Goal: Task Accomplishment & Management: Manage account settings

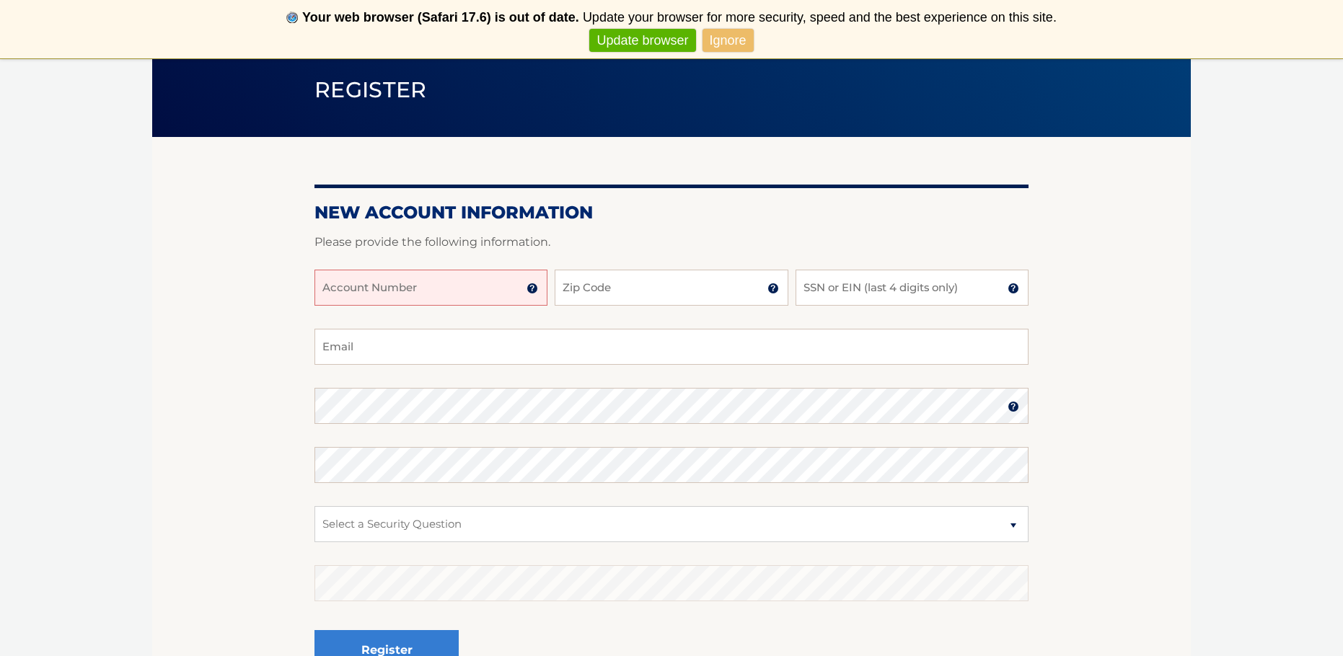
scroll to position [98, 0]
click at [535, 288] on img at bounding box center [532, 288] width 12 height 12
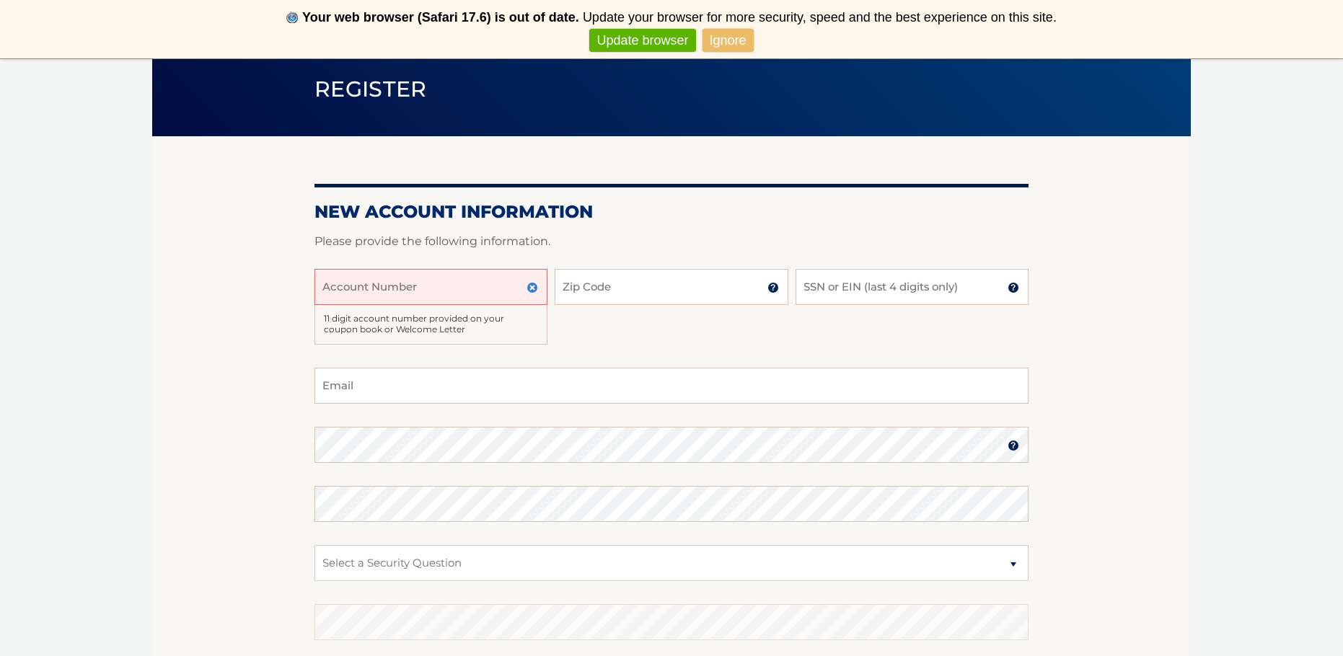
paste input "44456009893"
type input "44456009893"
drag, startPoint x: 595, startPoint y: 285, endPoint x: 666, endPoint y: 307, distance: 74.1
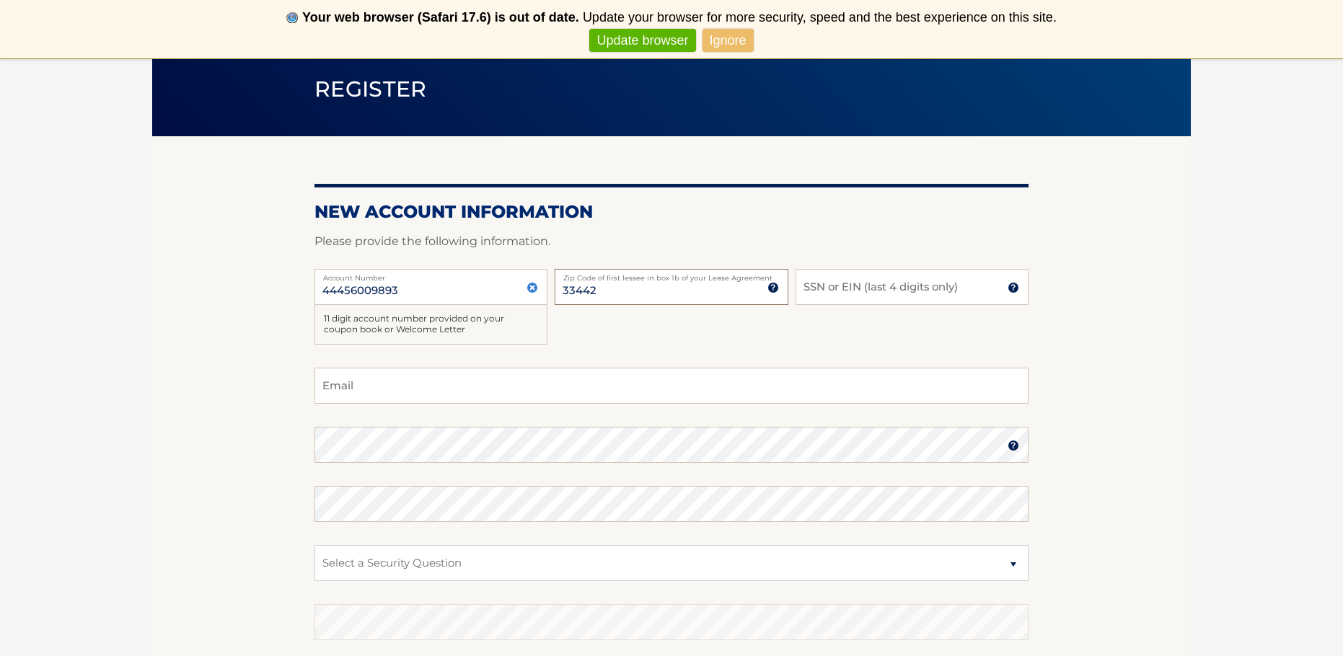
type input "33442"
type input "4509"
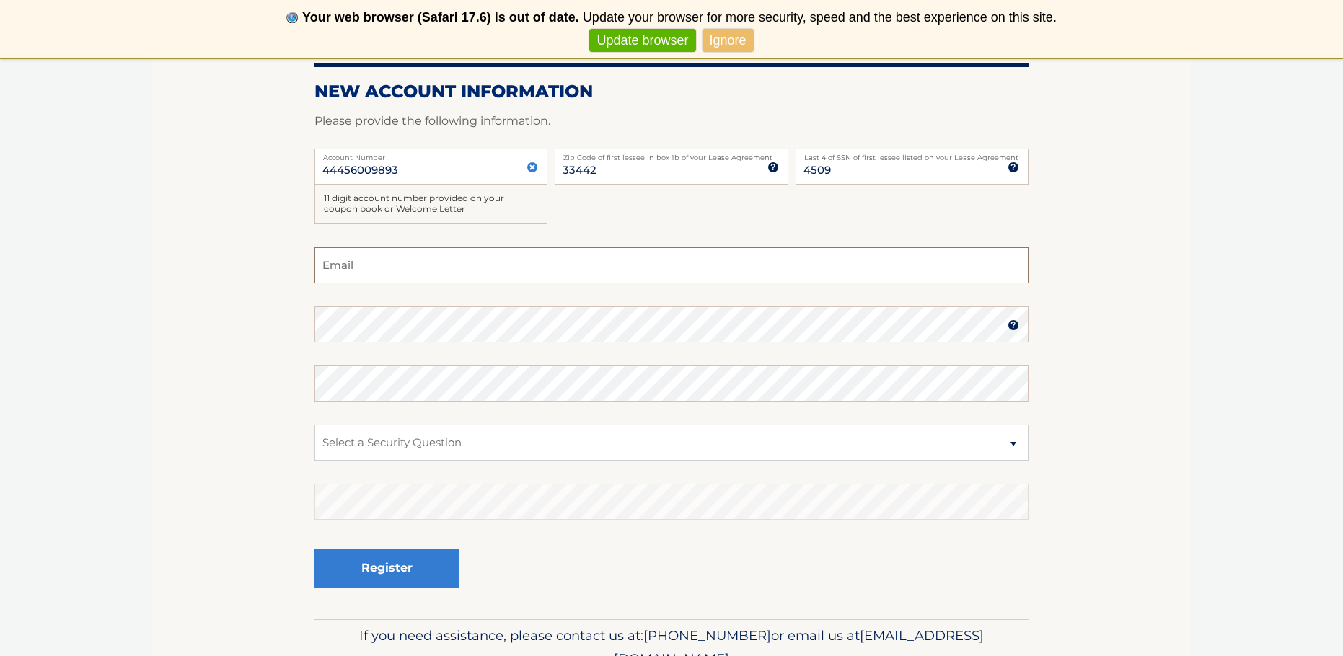
scroll to position [221, 0]
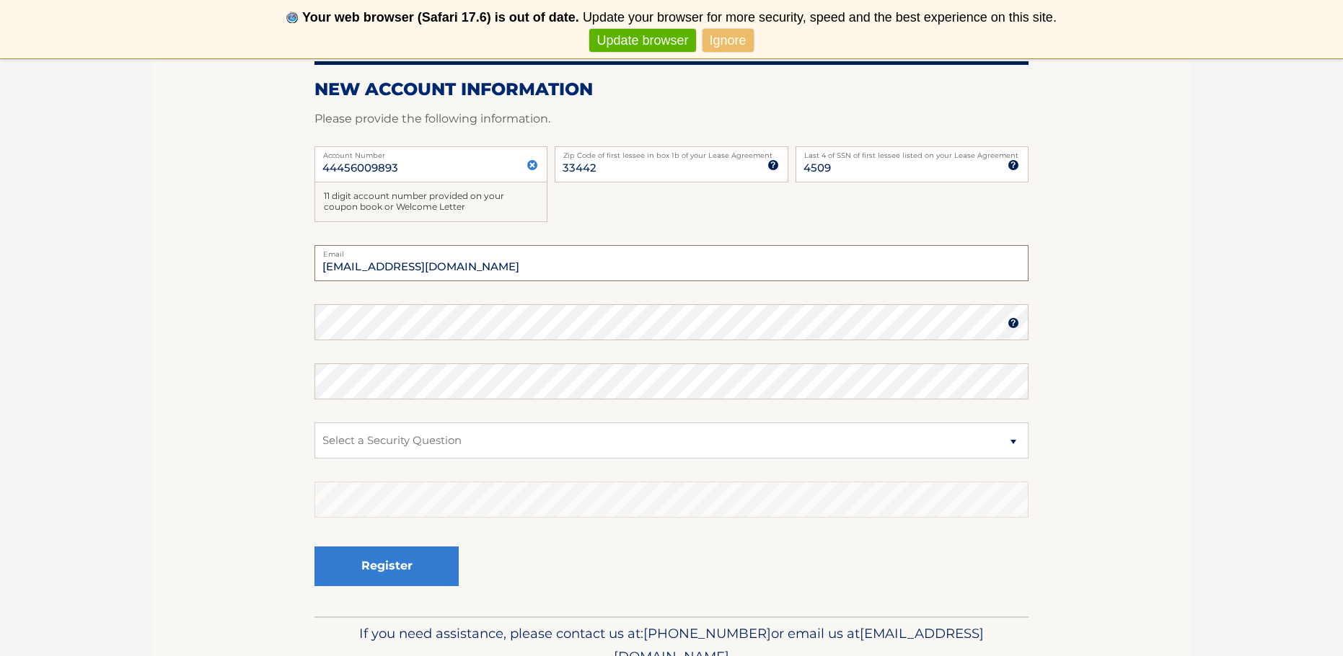
type input "jayjrodz@gmail.com"
click at [306, 325] on section "New Account Information Please provide the following information. 44456009893 A…" at bounding box center [671, 315] width 1039 height 603
select select "1"
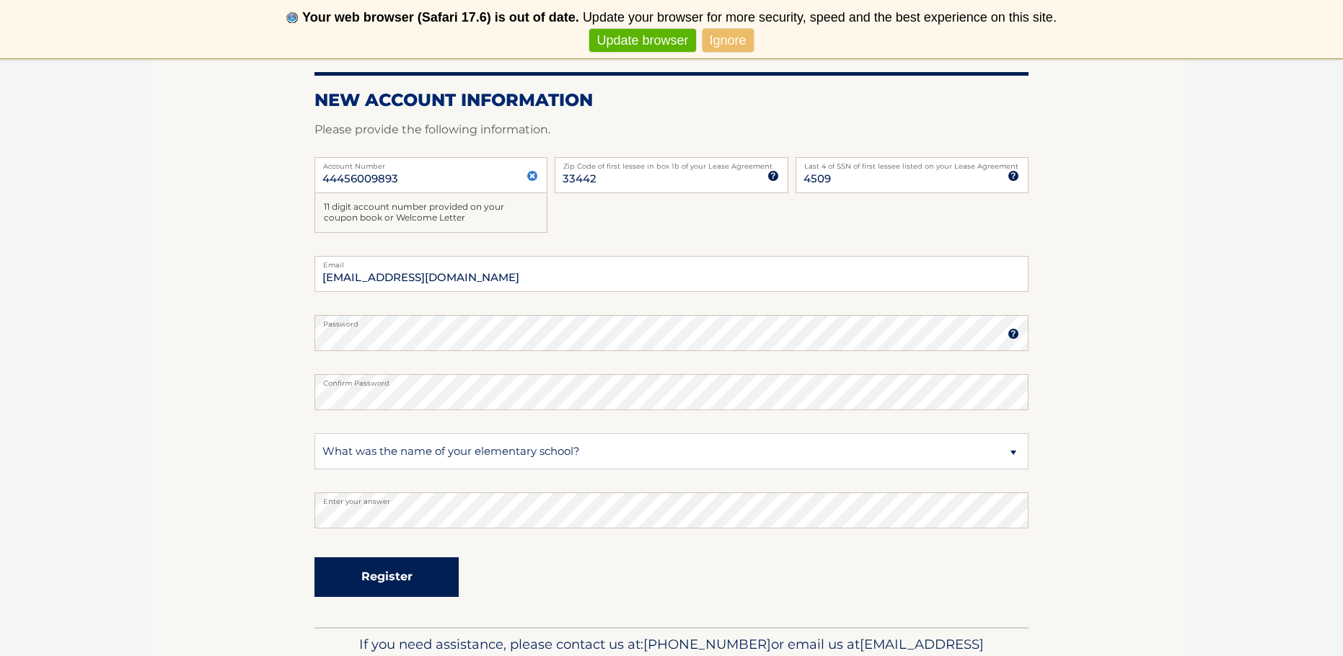
click at [384, 574] on button "Register" at bounding box center [386, 577] width 144 height 40
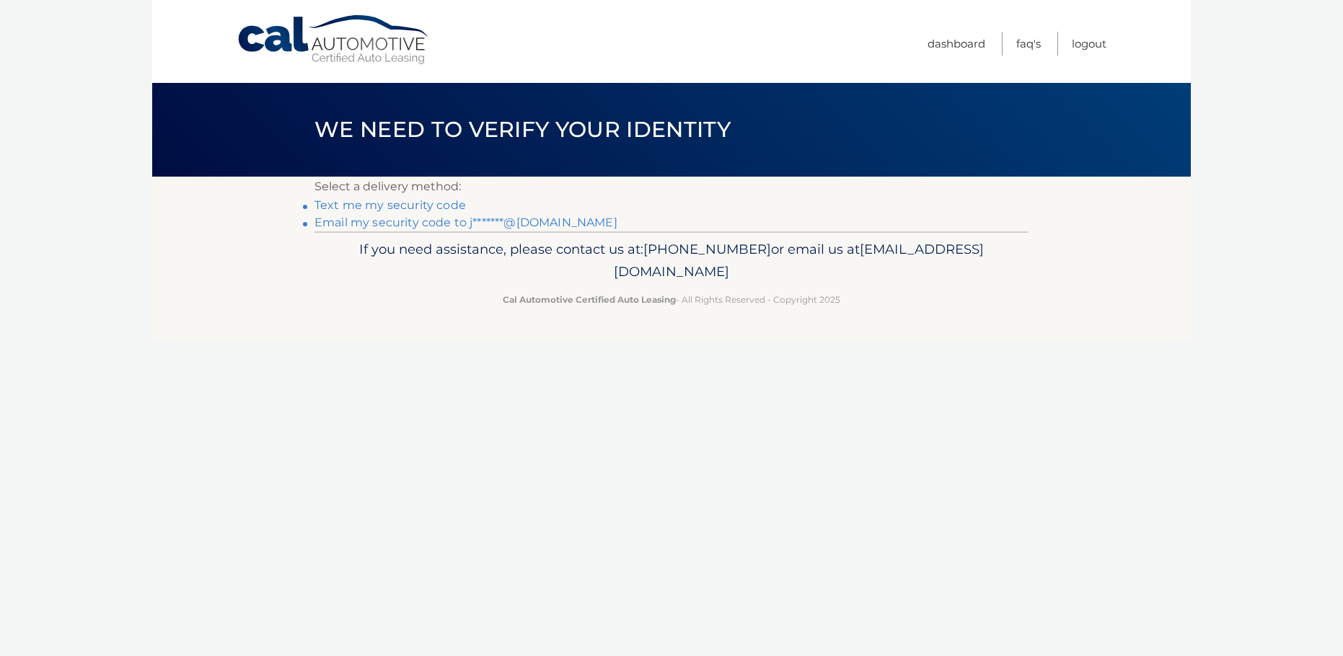
click at [447, 205] on link "Text me my security code" at bounding box center [389, 205] width 151 height 14
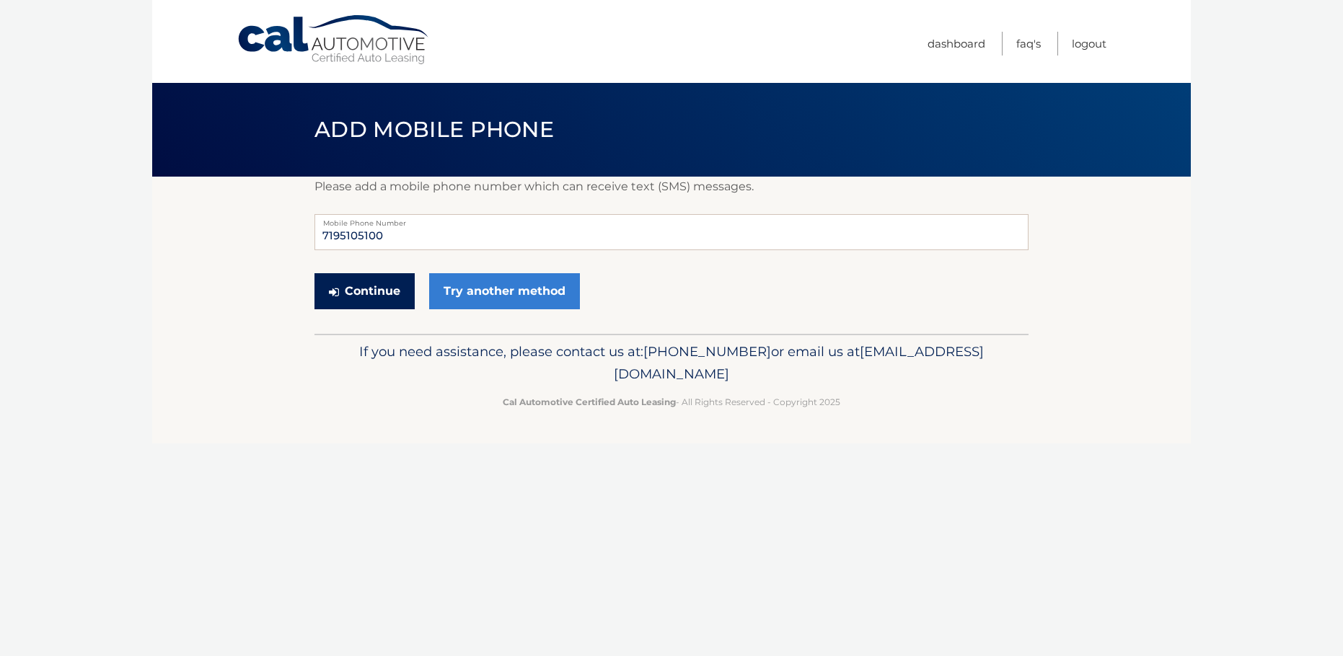
click at [387, 294] on button "Continue" at bounding box center [364, 291] width 100 height 36
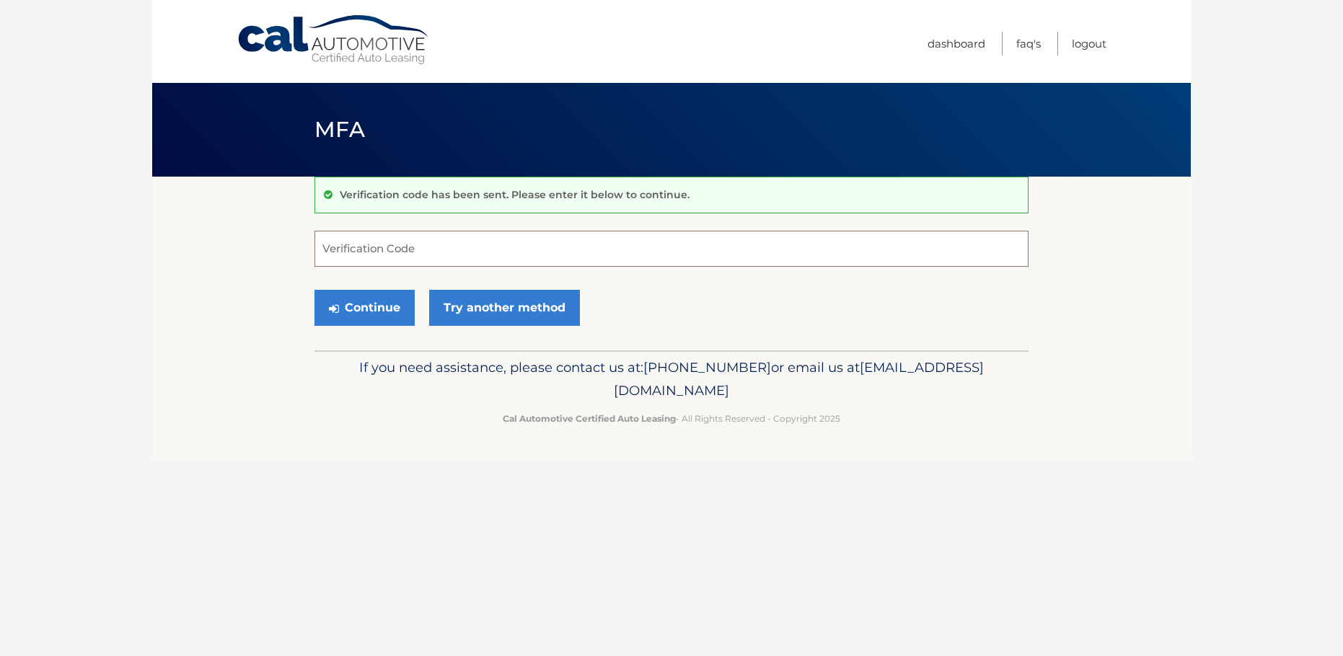
click at [369, 252] on input "Verification Code" at bounding box center [671, 249] width 714 height 36
type input "479365"
click at [394, 301] on button "Continue" at bounding box center [364, 308] width 100 height 36
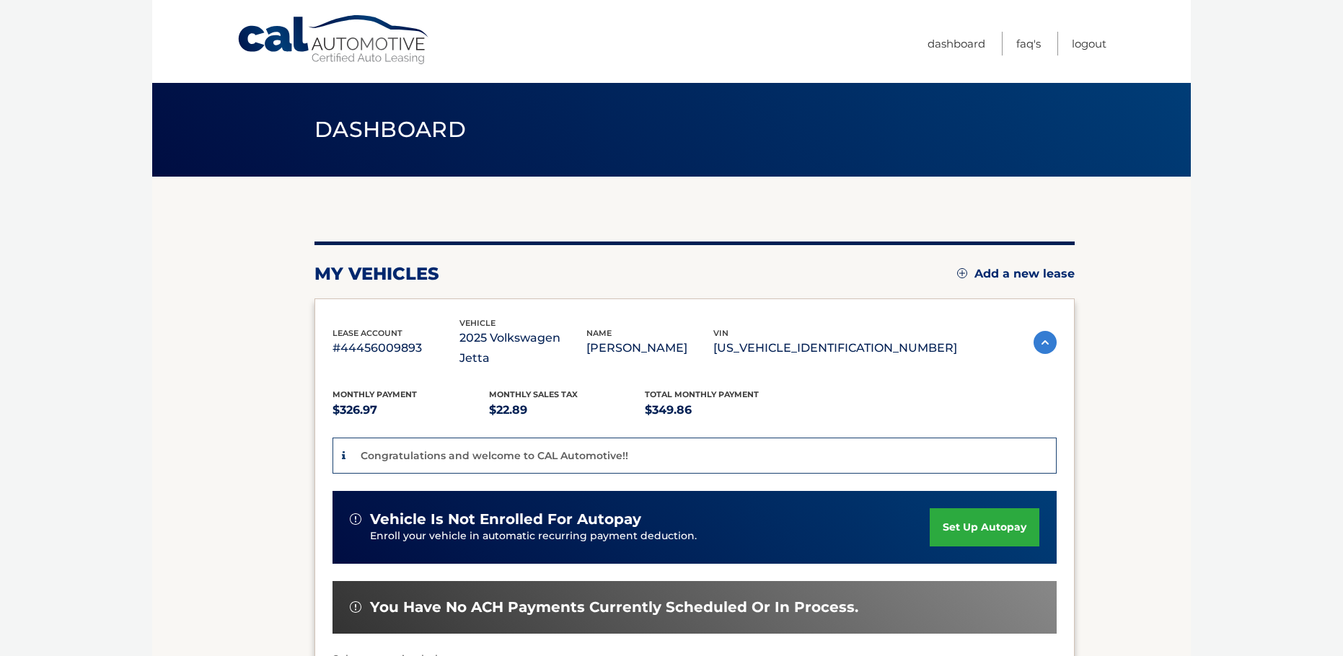
scroll to position [65, 0]
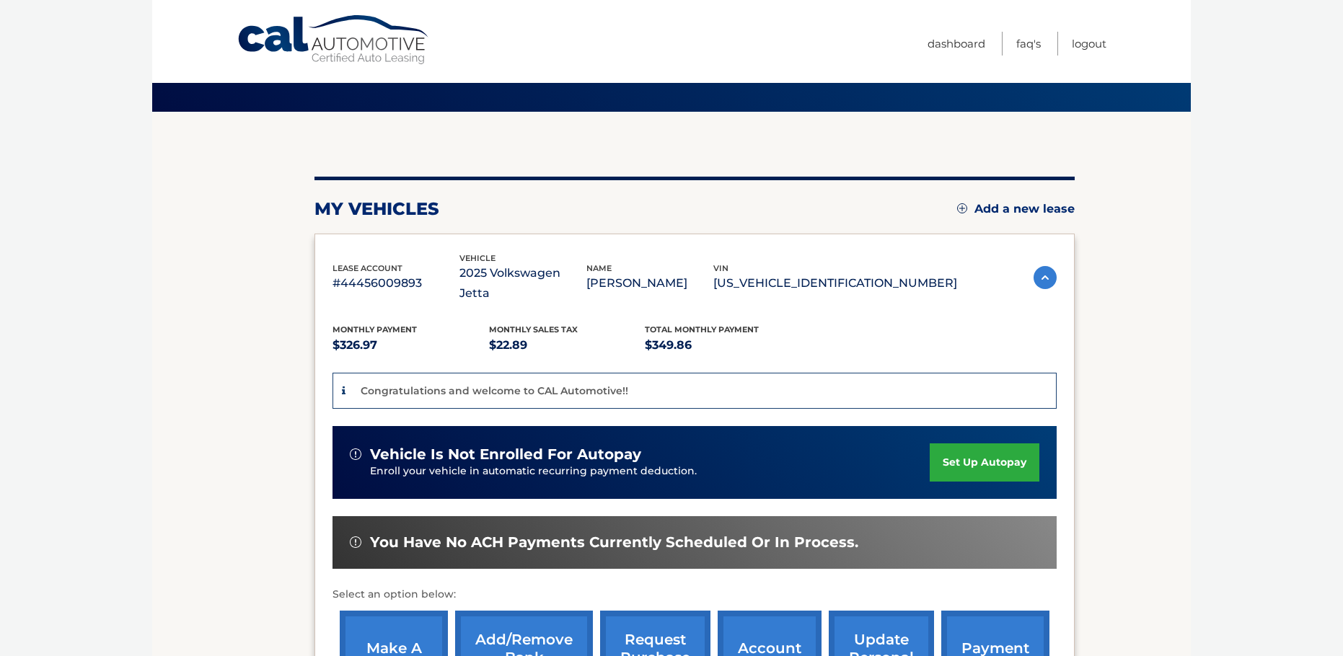
click at [965, 444] on link "set up autopay" at bounding box center [985, 463] width 110 height 38
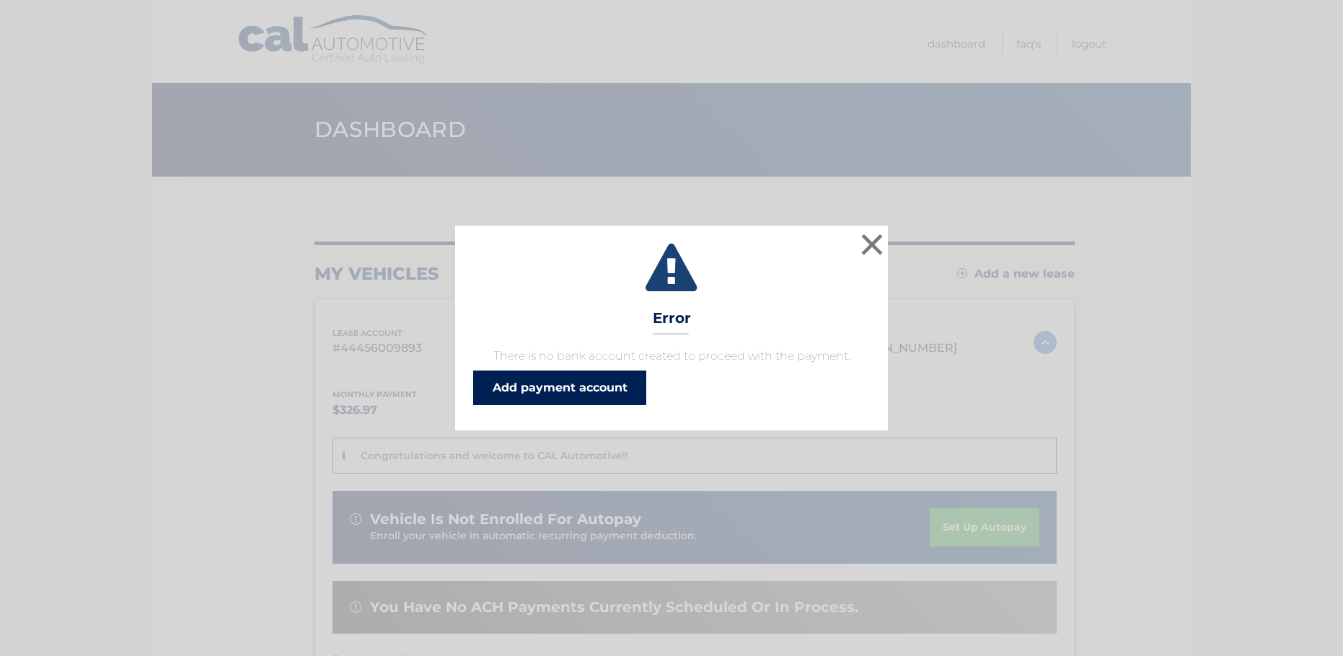
click at [613, 394] on link "Add payment account" at bounding box center [559, 388] width 173 height 35
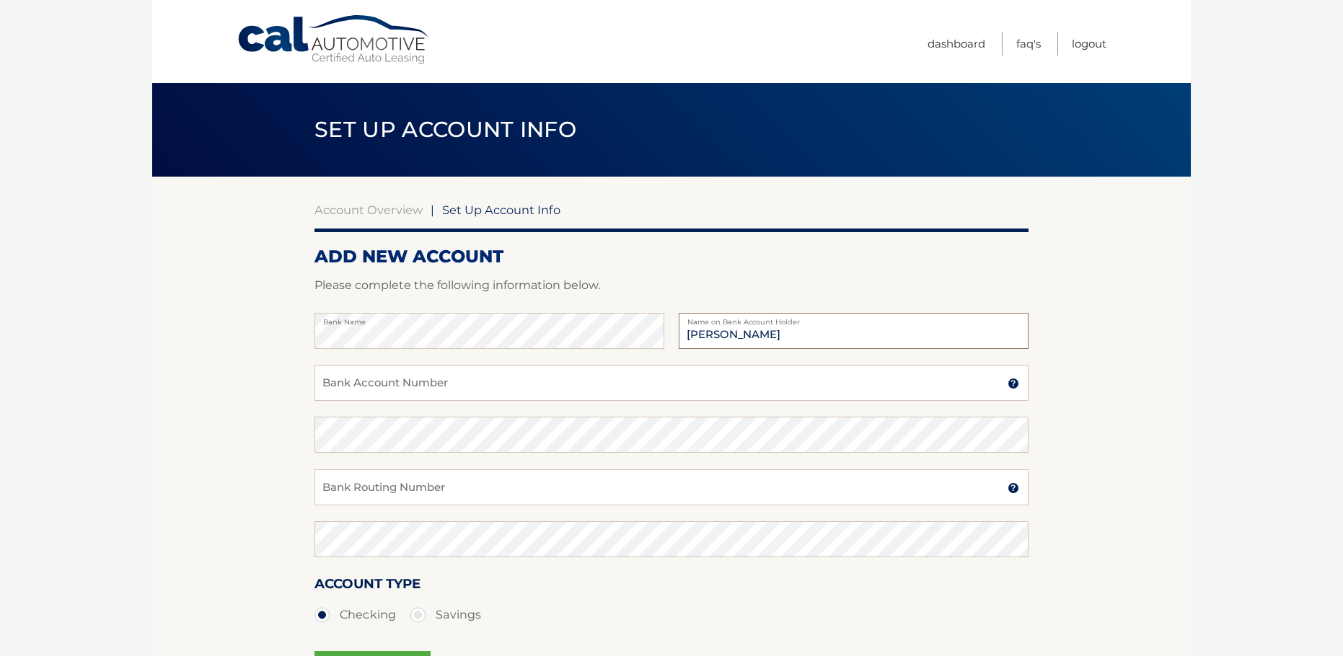
type input "Jordan Rodriguez"
click at [338, 386] on input "Bank Account Number" at bounding box center [671, 383] width 714 height 36
type input "8001638132"
type input "8"
click at [441, 478] on input "Bank Routing Number" at bounding box center [671, 488] width 714 height 36
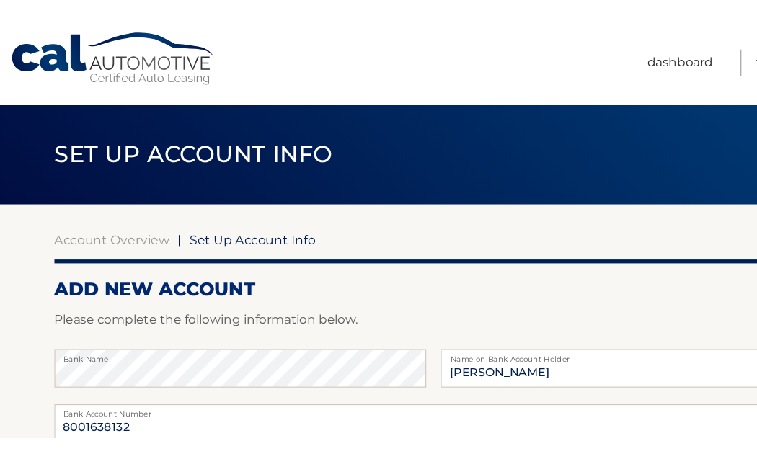
scroll to position [264, 0]
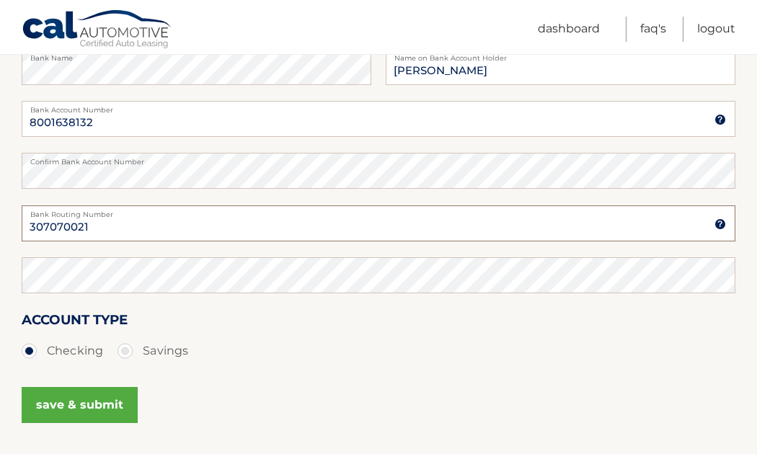
type input "307070021"
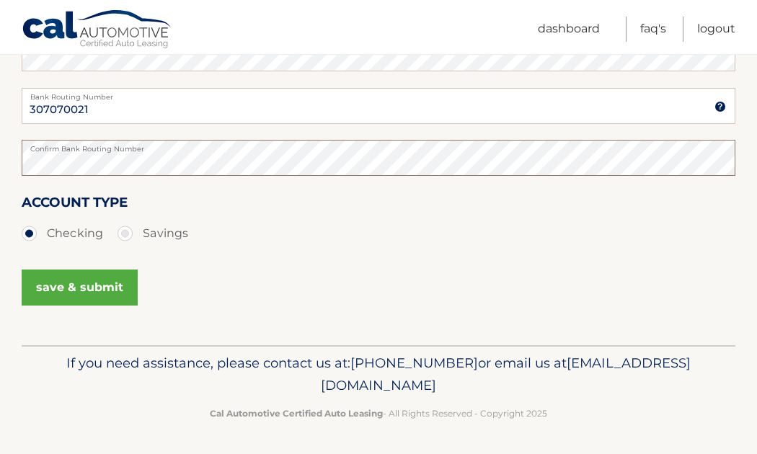
scroll to position [380, 0]
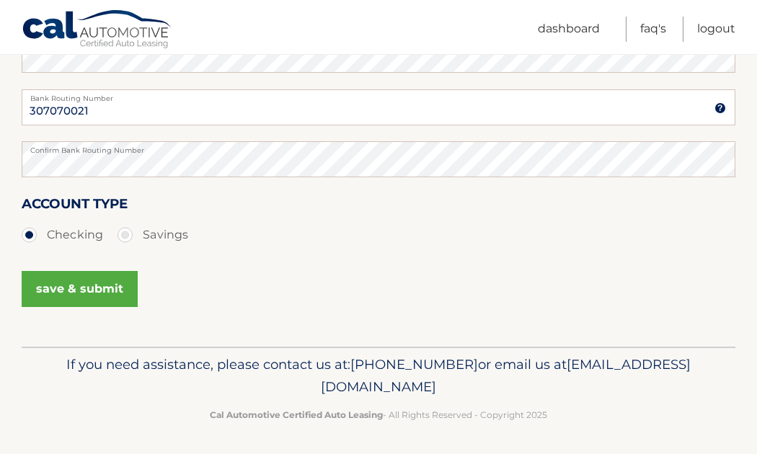
click at [96, 294] on button "save & submit" at bounding box center [80, 289] width 116 height 36
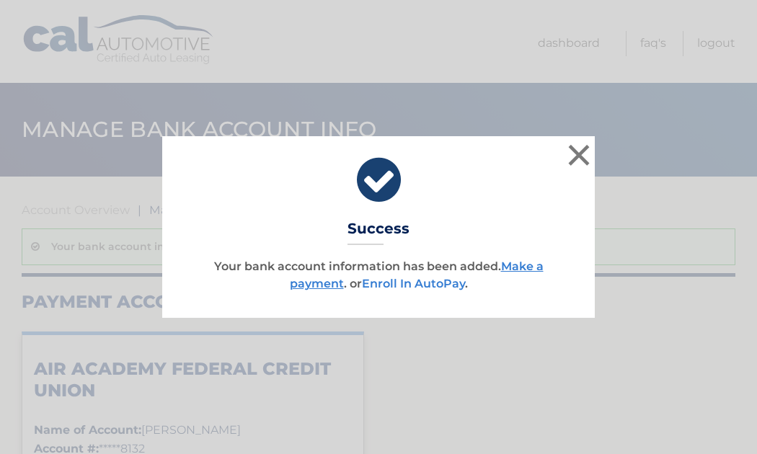
click at [409, 284] on link "Enroll In AutoPay" at bounding box center [413, 284] width 103 height 14
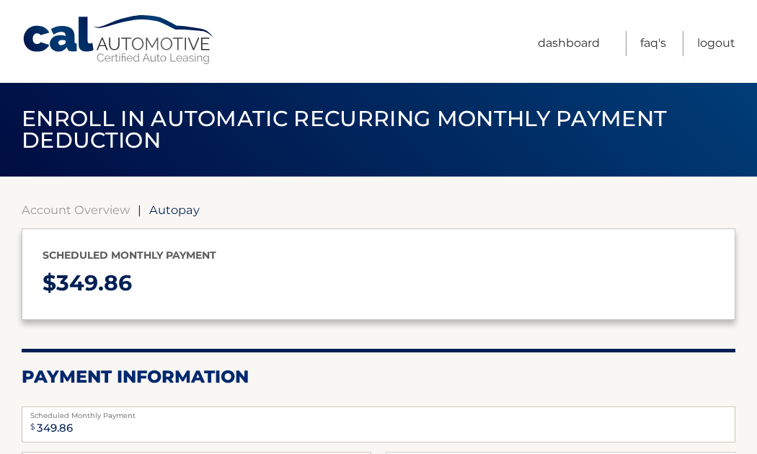
select select "MmRlMTAyOTMtMzcxMi00ODNmLWI2NTItYzdjNTcwMjM2M2Zj"
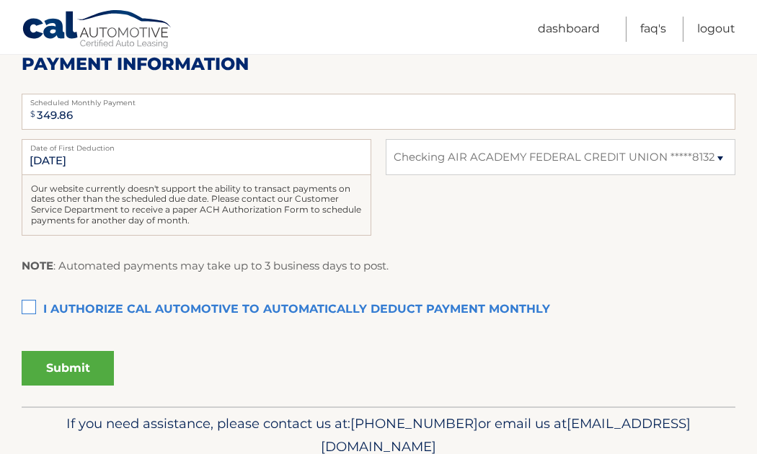
scroll to position [259, 0]
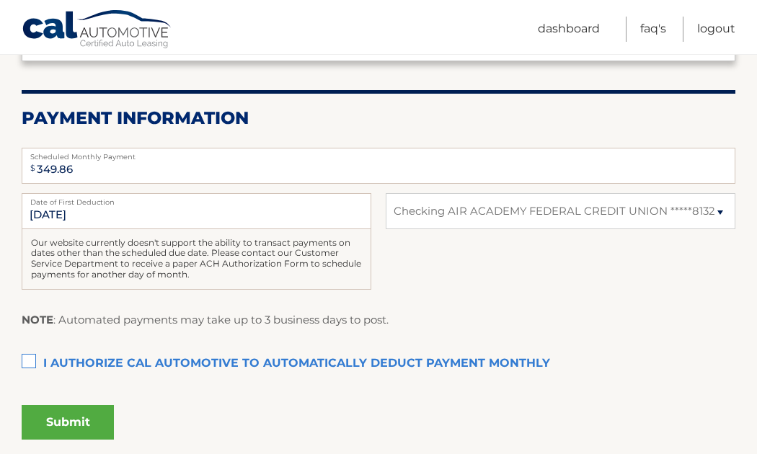
click at [27, 361] on label "I authorize cal automotive to automatically deduct payment monthly This checkbo…" at bounding box center [379, 364] width 714 height 29
click at [0, 0] on input "I authorize cal automotive to automatically deduct payment monthly This checkbo…" at bounding box center [0, 0] width 0 height 0
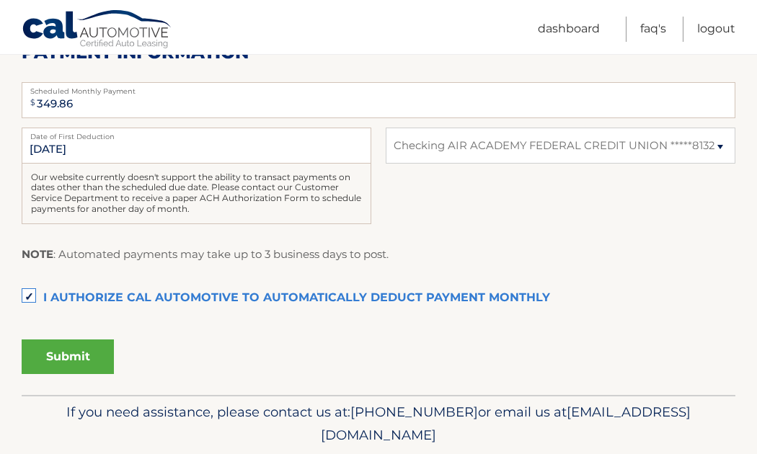
scroll to position [336, 0]
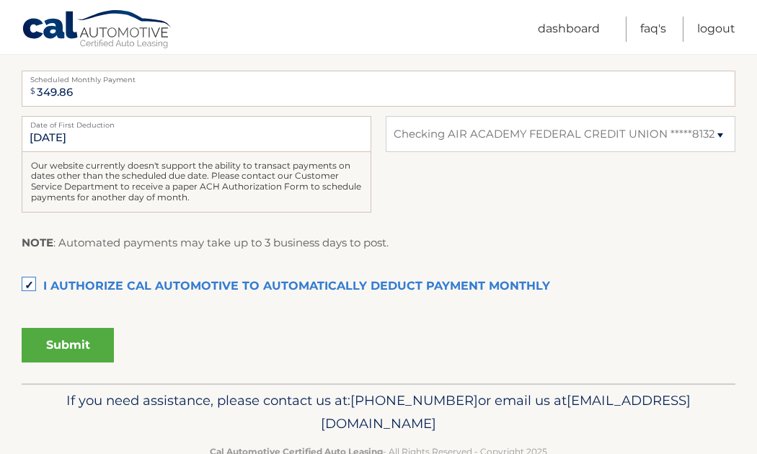
click at [66, 352] on button "Submit" at bounding box center [68, 345] width 92 height 35
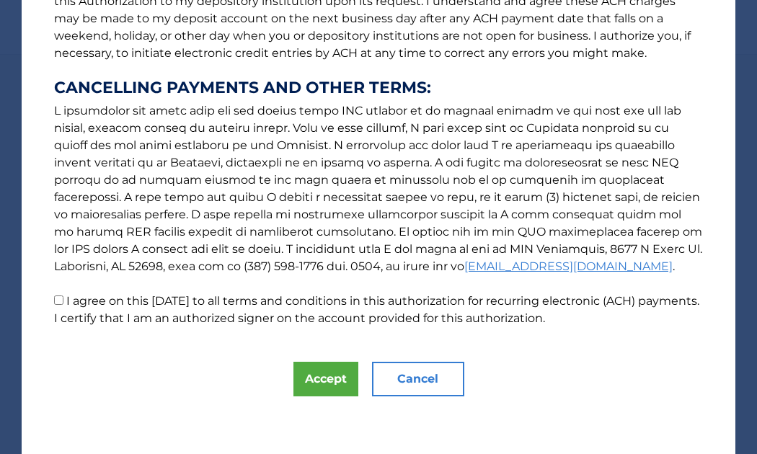
scroll to position [227, 0]
click at [58, 307] on p "The words "I" "me" and "my" mean any identified Customer who signs this Authori…" at bounding box center [379, 64] width 678 height 525
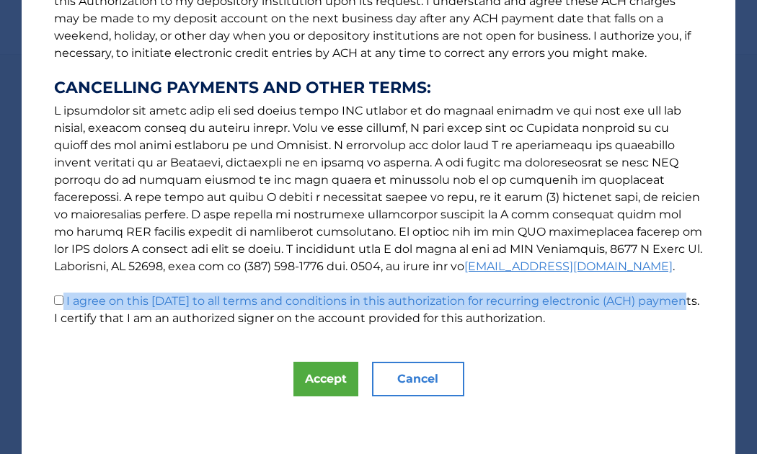
click at [57, 304] on input "I agree on this 09/17/2025 to all terms and conditions in this authorization fo…" at bounding box center [58, 300] width 9 height 9
checkbox input "true"
click at [332, 380] on button "Accept" at bounding box center [326, 379] width 65 height 35
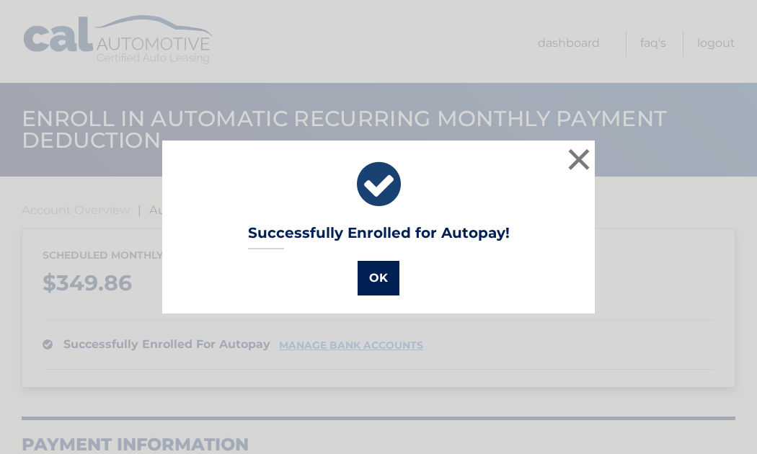
click at [390, 283] on button "OK" at bounding box center [379, 278] width 42 height 35
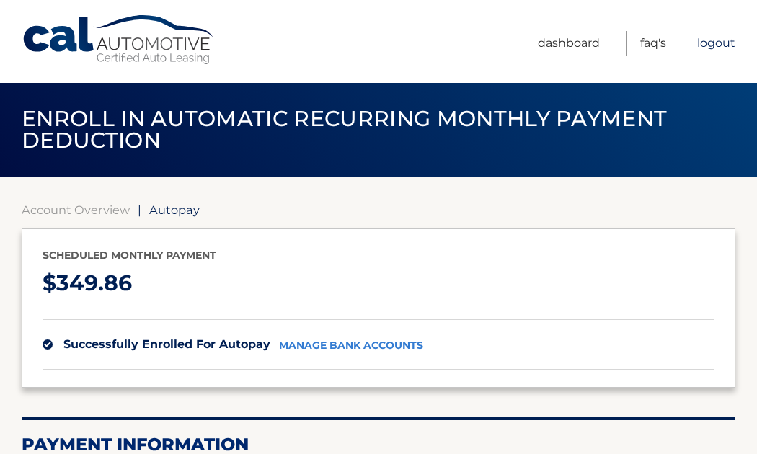
click at [714, 40] on link "Logout" at bounding box center [716, 43] width 38 height 25
